Goal: Information Seeking & Learning: Learn about a topic

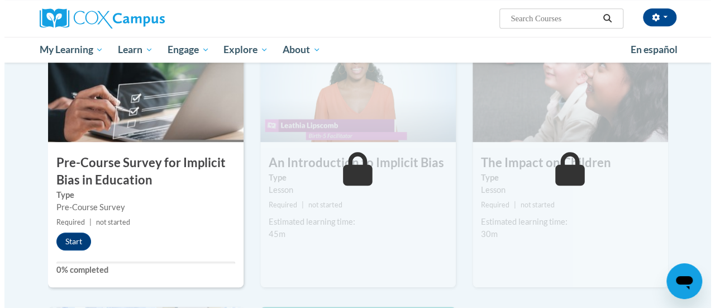
scroll to position [311, 0]
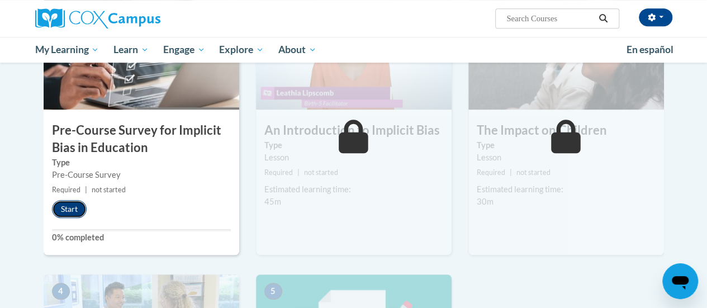
click at [77, 211] on button "Start" at bounding box center [69, 209] width 35 height 18
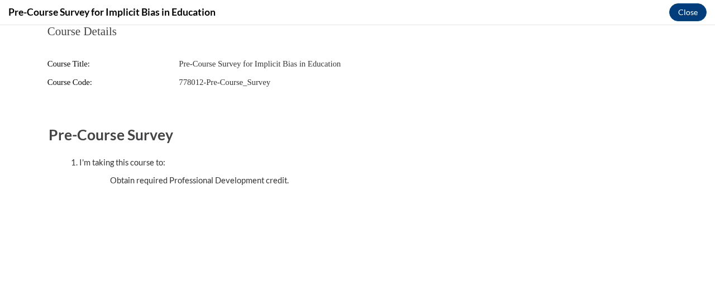
scroll to position [0, 0]
click at [695, 12] on button "Close" at bounding box center [687, 12] width 37 height 18
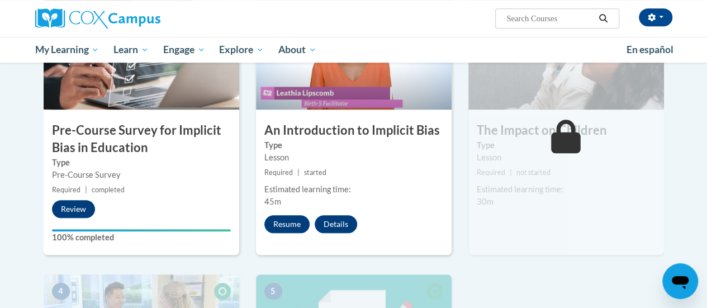
click at [314, 228] on div "Resume Details Feedback" at bounding box center [313, 224] width 115 height 18
click at [299, 225] on button "Resume" at bounding box center [286, 224] width 45 height 18
